Goal: Find specific page/section: Find specific page/section

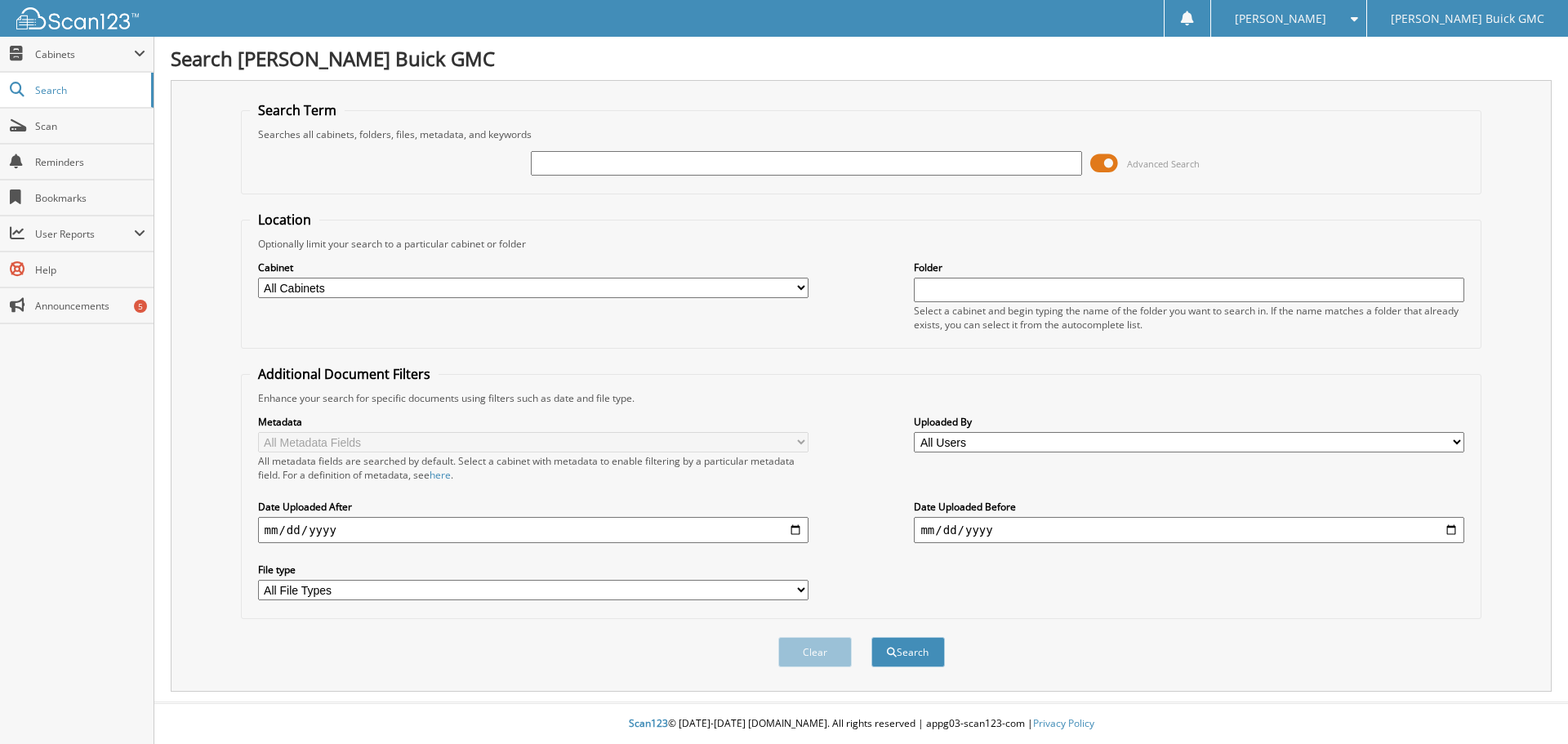
click at [557, 157] on input "text" at bounding box center [806, 164] width 551 height 25
type input "512856"
click at [872, 636] on button "Search" at bounding box center [908, 651] width 74 height 31
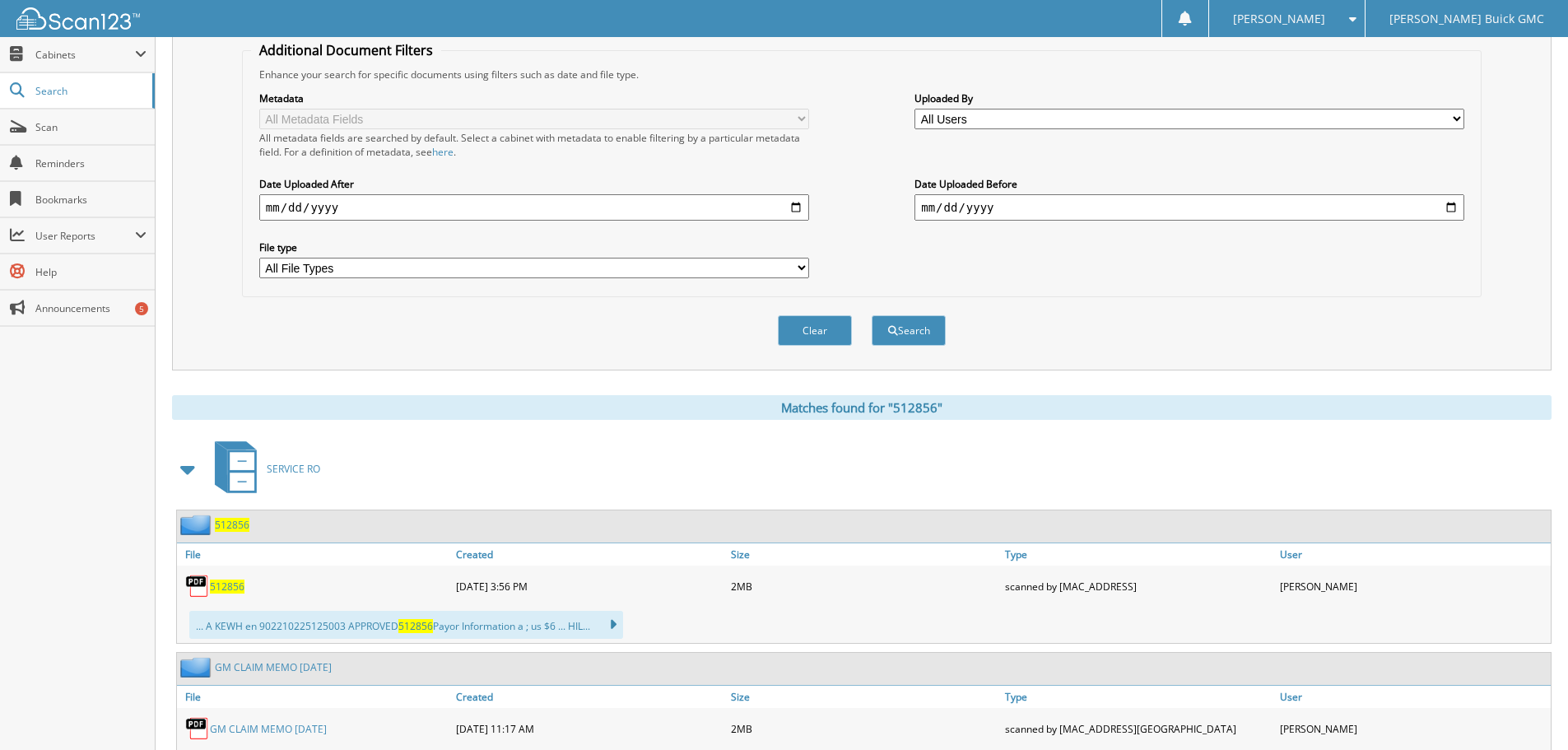
scroll to position [411, 0]
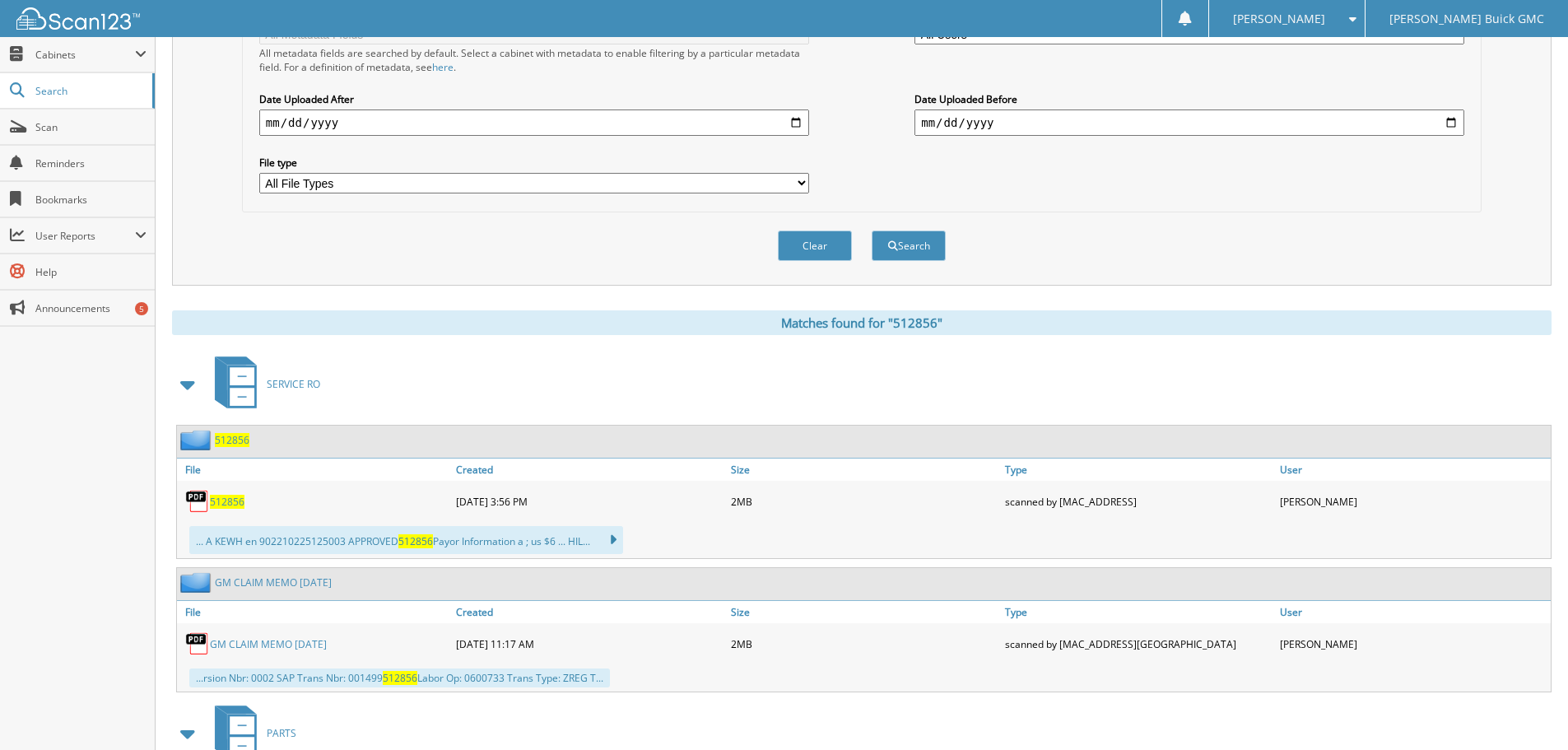
click at [211, 500] on span "512856" at bounding box center [227, 501] width 34 height 14
click at [202, 496] on img at bounding box center [198, 501] width 25 height 25
